Goal: Use online tool/utility: Utilize a website feature to perform a specific function

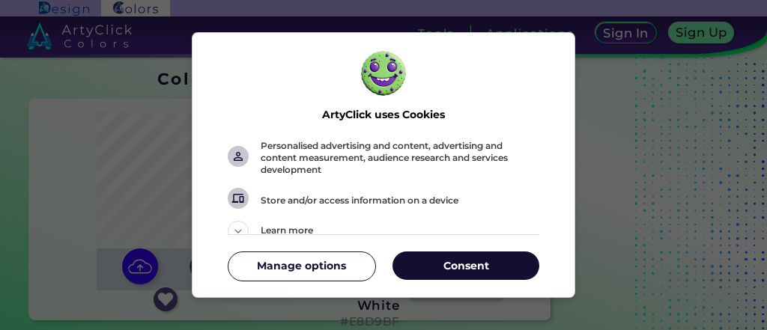
click at [475, 273] on p "Consent" at bounding box center [465, 265] width 147 height 15
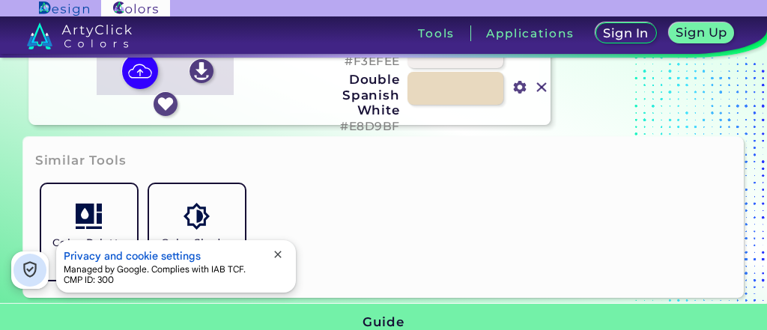
scroll to position [196, 0]
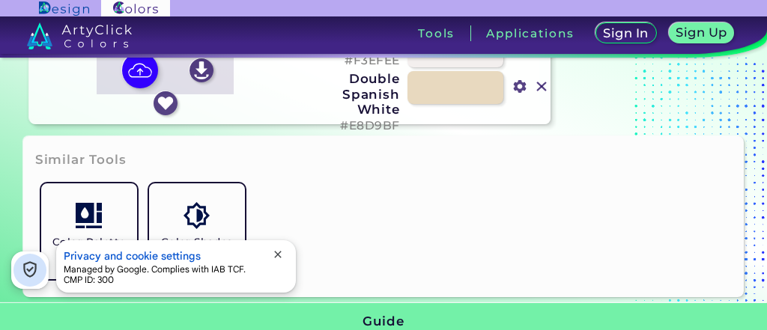
click at [271, 258] on button "close" at bounding box center [277, 256] width 21 height 16
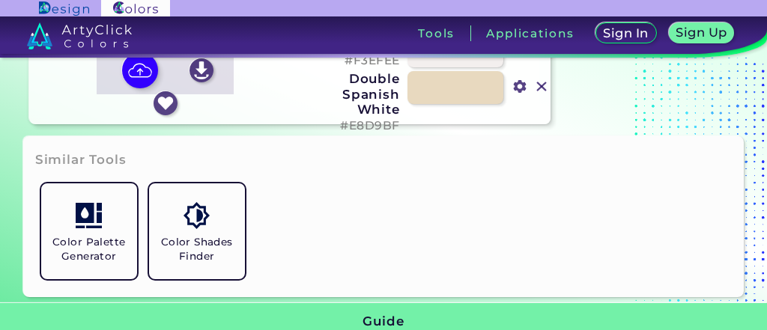
scroll to position [10, 0]
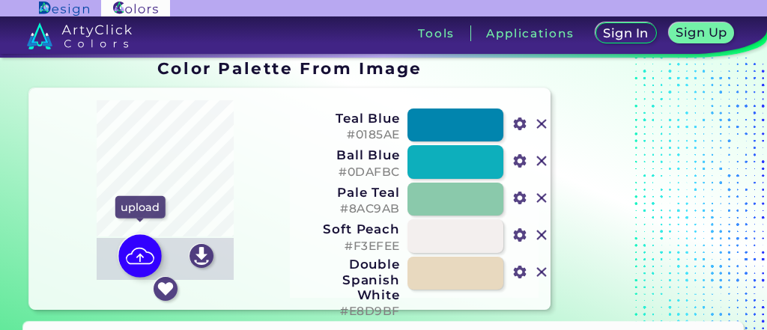
click at [140, 241] on img at bounding box center [139, 255] width 43 height 43
click at [0, 0] on input "file" at bounding box center [0, 0] width 0 height 0
type input "#cab88e"
type input "#364045"
type input "#5a624d"
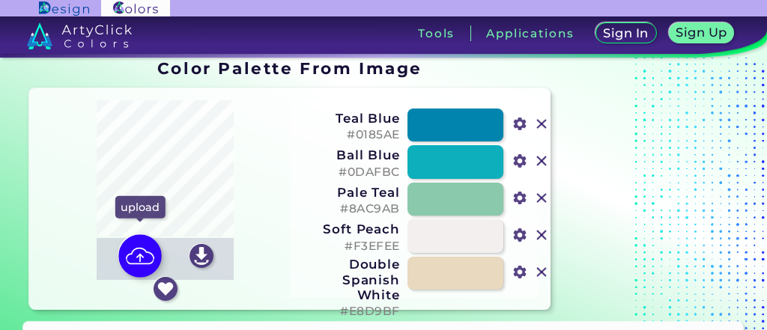
type input "#bd9950"
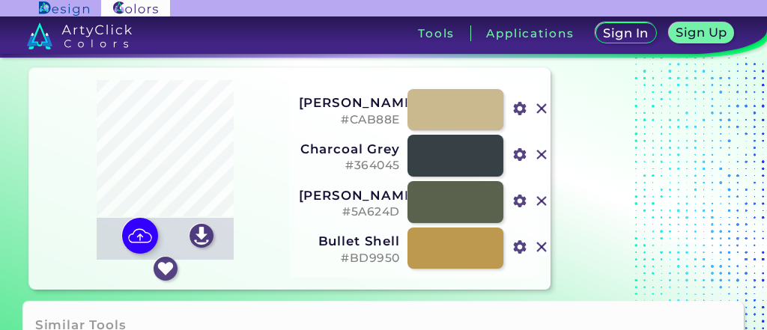
scroll to position [0, 0]
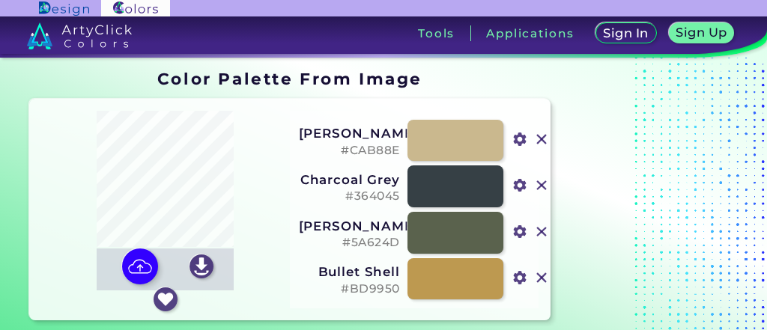
click at [396, 112] on div "Oops - something went wrong. Please try again. Reordering Off [PERSON_NAME] #CA…" at bounding box center [414, 209] width 249 height 197
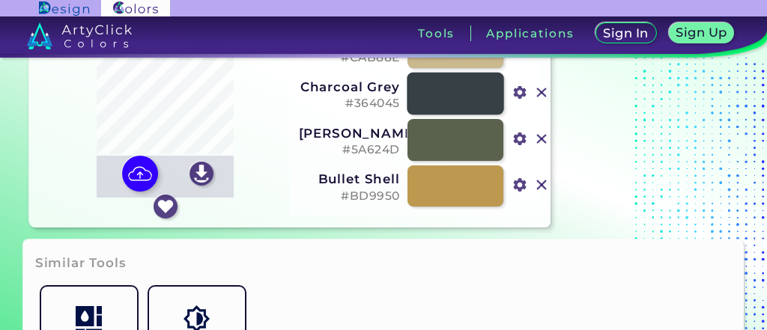
scroll to position [85, 0]
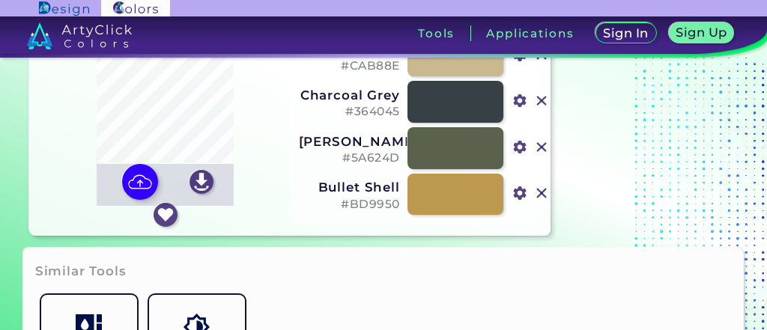
click at [520, 183] on input "#bd9950" at bounding box center [518, 192] width 19 height 19
click at [258, 275] on div "Similar Tools Color Palette Generator Color Shades Finder" at bounding box center [383, 328] width 721 height 160
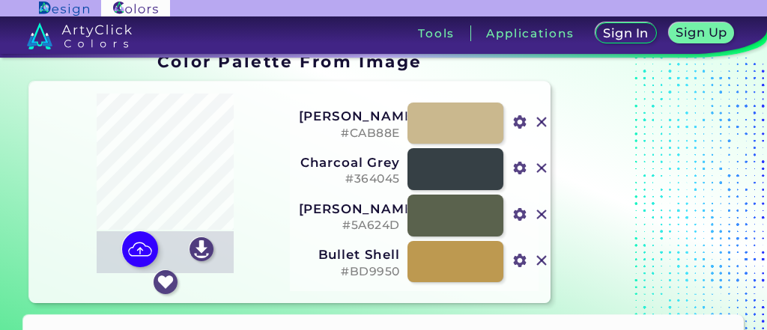
click at [347, 273] on h5 "#BD9950" at bounding box center [349, 272] width 101 height 14
click at [383, 221] on h5 "#5A624D" at bounding box center [349, 226] width 101 height 14
click at [380, 177] on h5 "#364045" at bounding box center [349, 179] width 101 height 14
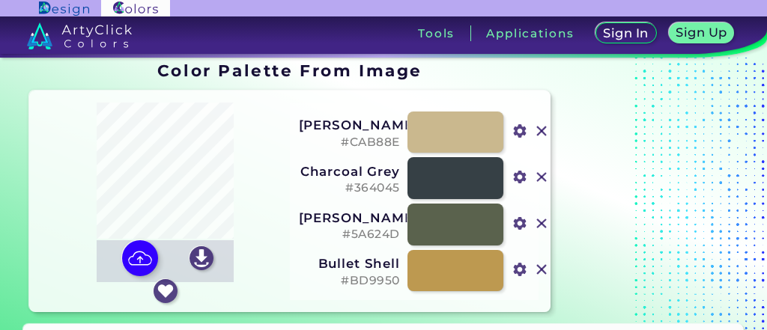
scroll to position [7, 0]
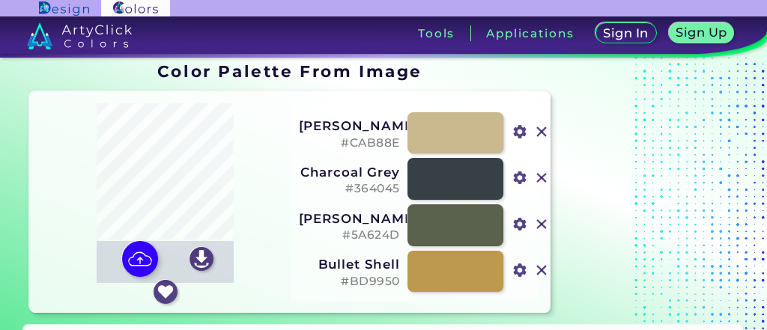
click at [380, 187] on h5 "#364045" at bounding box center [349, 189] width 101 height 14
click at [374, 218] on h3 "[PERSON_NAME]" at bounding box center [349, 218] width 101 height 15
click at [374, 236] on h5 "#5A624D" at bounding box center [349, 235] width 101 height 14
click at [361, 275] on h5 "#BD9950" at bounding box center [349, 282] width 101 height 14
click at [379, 140] on h5 "#CAB88E" at bounding box center [349, 143] width 101 height 14
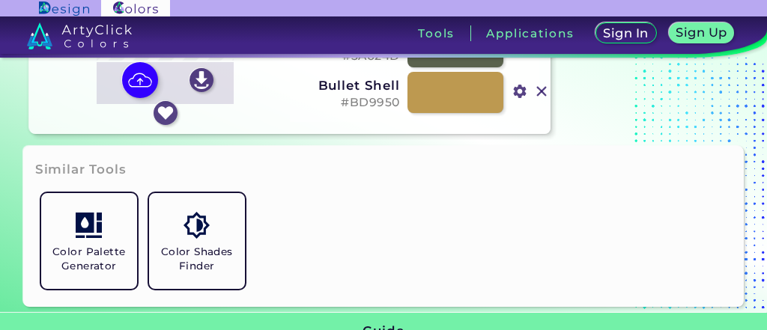
scroll to position [51, 0]
